Goal: Communication & Community: Answer question/provide support

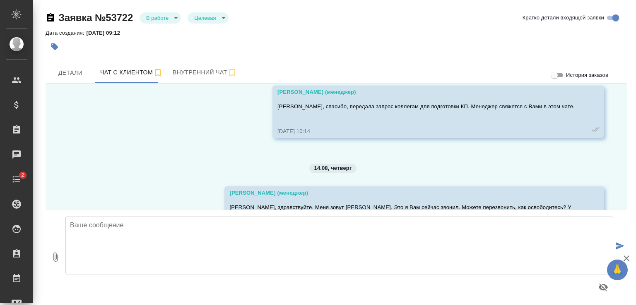
scroll to position [1214, 0]
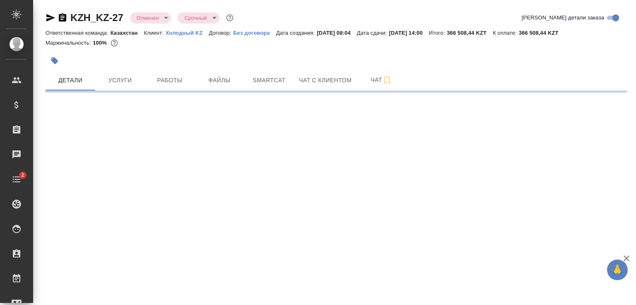
select select "RU"
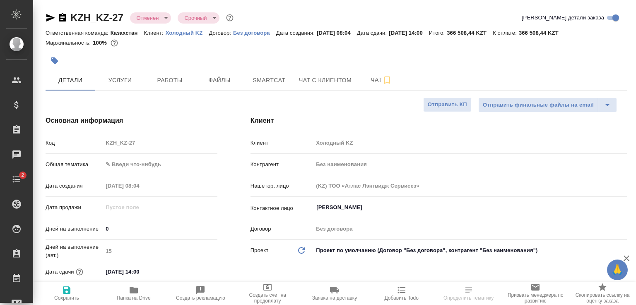
type textarea "x"
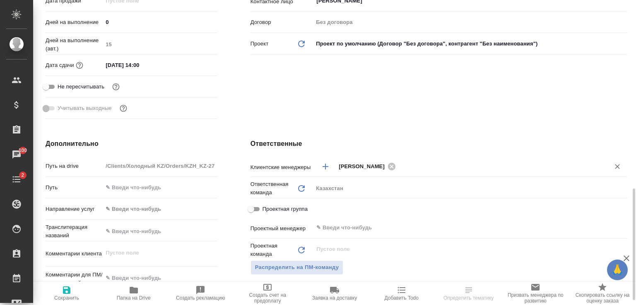
scroll to position [331, 0]
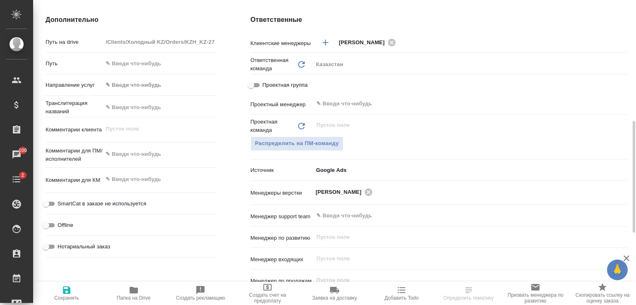
select select "RU"
type textarea "x"
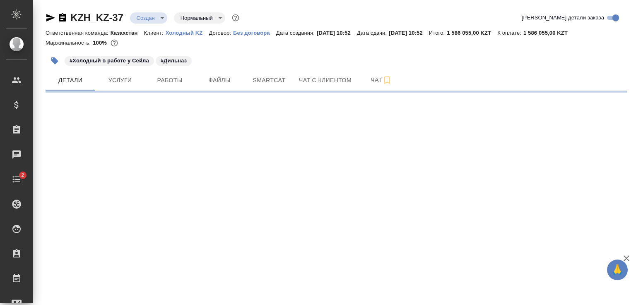
select select "RU"
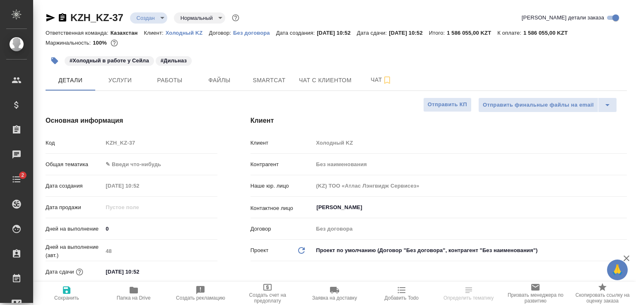
type textarea "x"
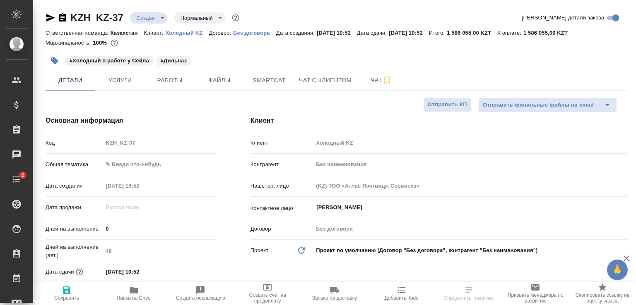
type textarea "x"
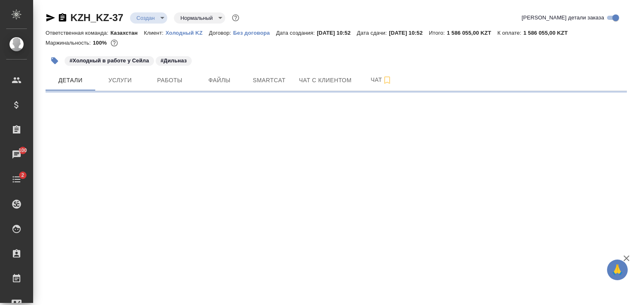
select select "RU"
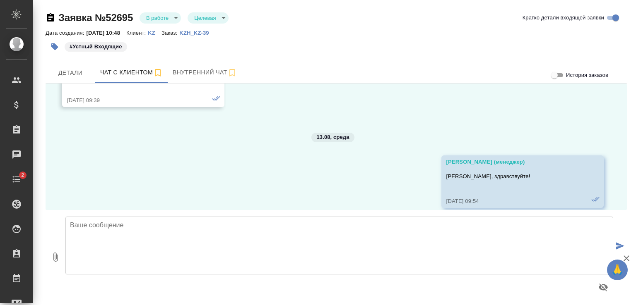
scroll to position [2121, 0]
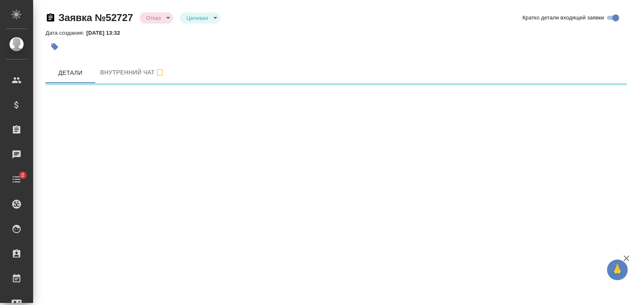
select select "RU"
select select "KZ"
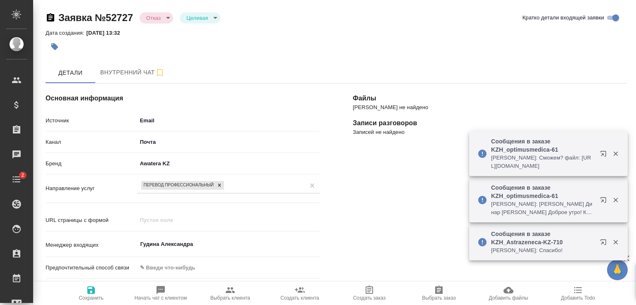
type textarea "x"
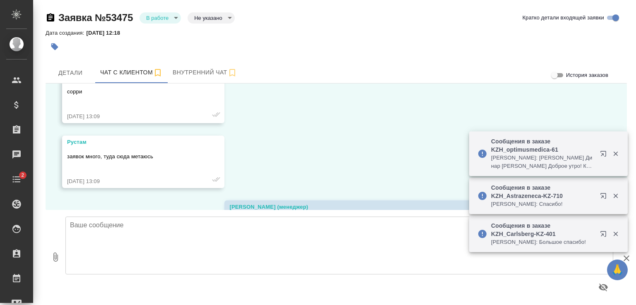
scroll to position [5052, 0]
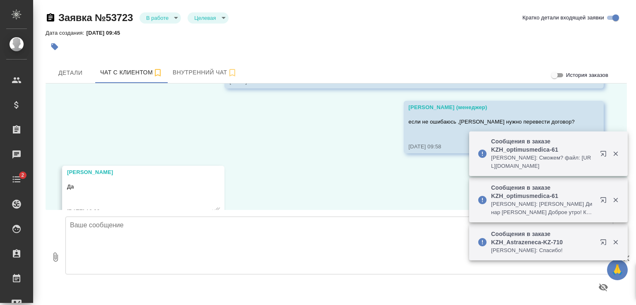
scroll to position [2846, 0]
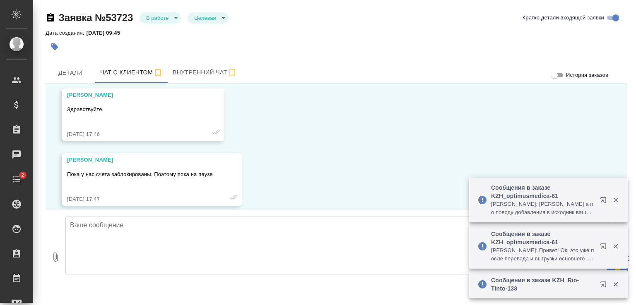
click at [161, 241] on textarea at bounding box center [338, 246] width 547 height 58
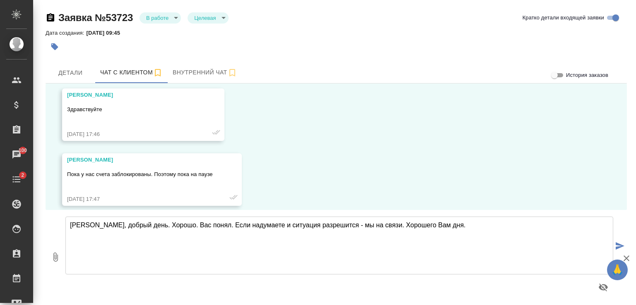
type textarea "Алишер, добрый день. Хорошо. Вас понял. Если надумаете и ситуация разрешится - …"
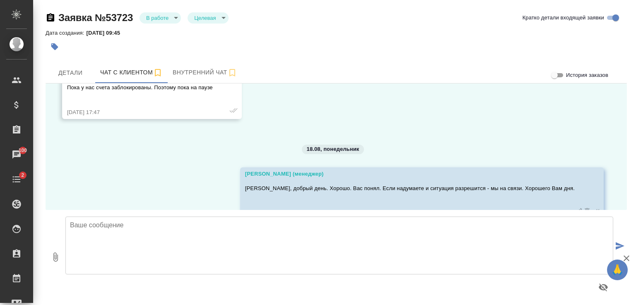
scroll to position [2947, 0]
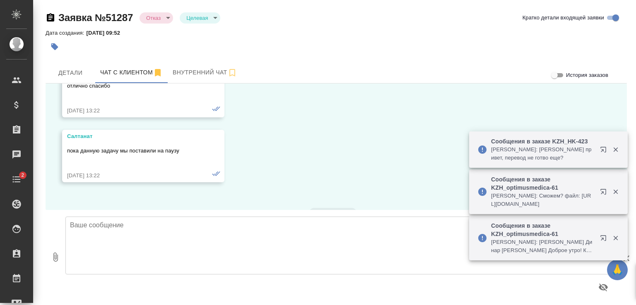
scroll to position [5296, 0]
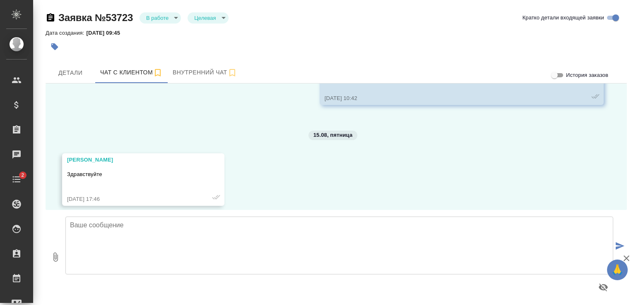
scroll to position [2947, 0]
